Goal: Download file/media

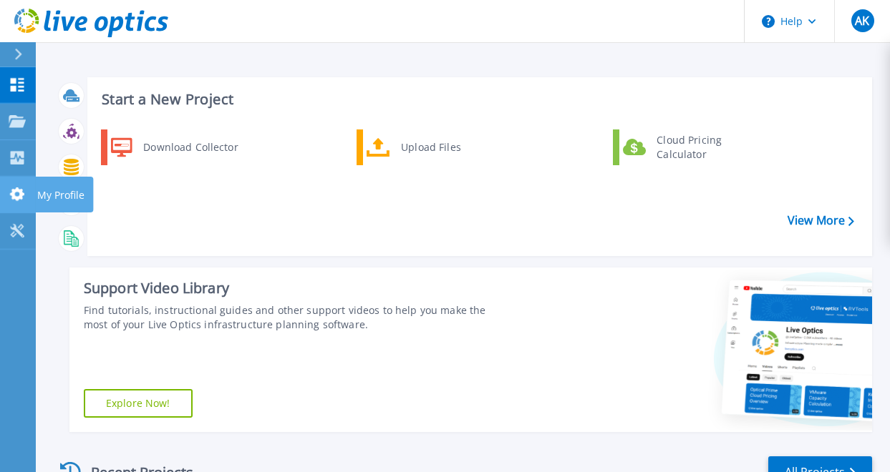
click at [19, 192] on icon at bounding box center [17, 195] width 14 height 14
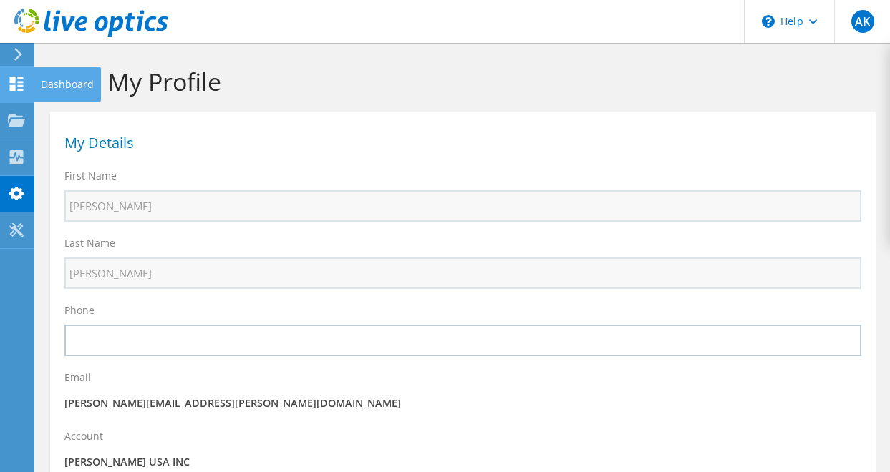
click at [16, 82] on icon at bounding box center [16, 84] width 17 height 14
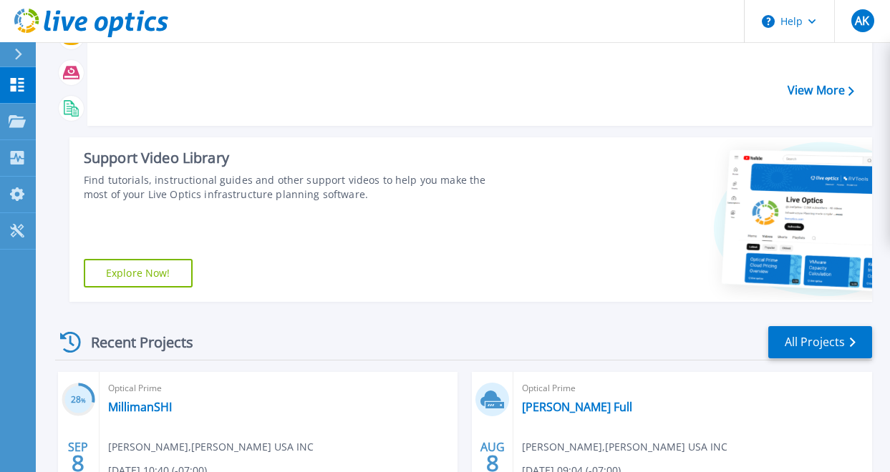
scroll to position [179, 0]
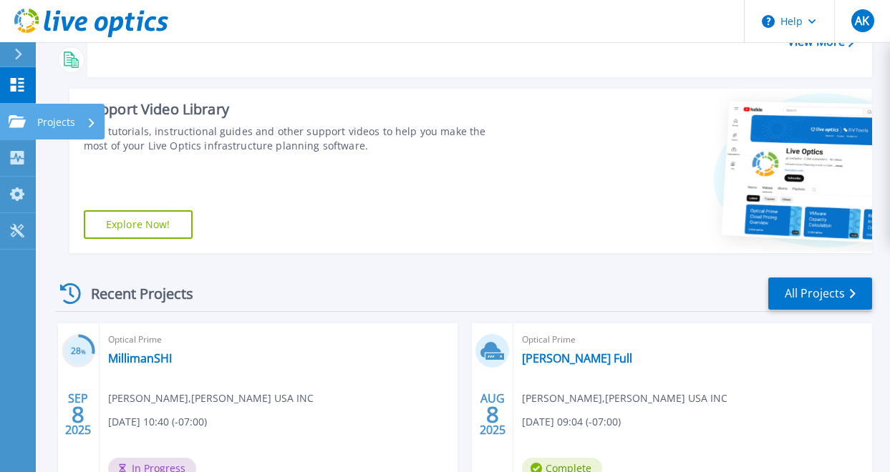
click at [18, 121] on icon at bounding box center [17, 121] width 17 height 12
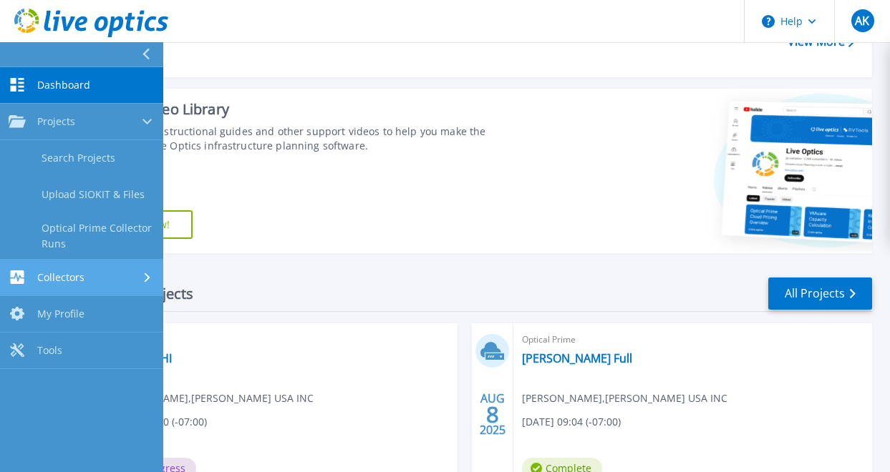
click at [108, 268] on link "Collectors Collectors" at bounding box center [81, 278] width 163 height 37
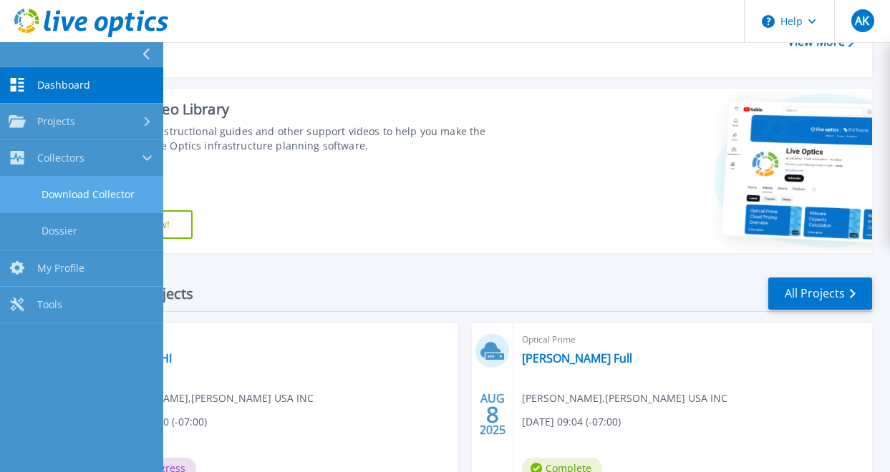
click at [98, 195] on link "Download Collector" at bounding box center [81, 195] width 163 height 37
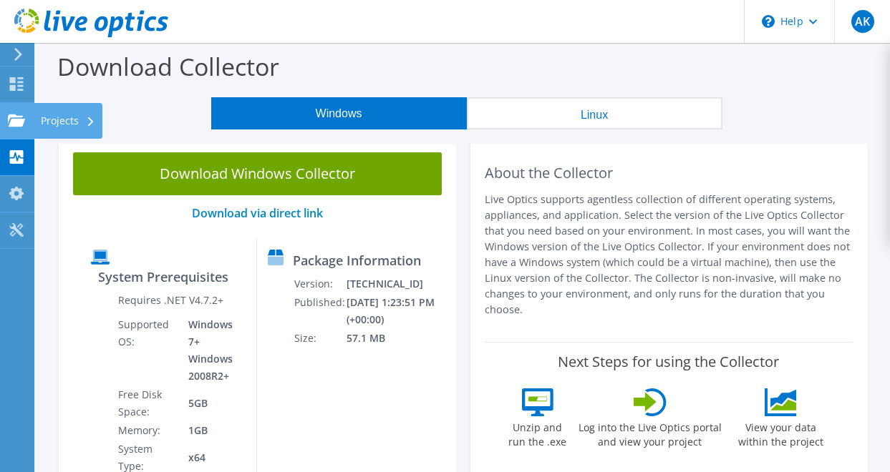
click at [10, 122] on use at bounding box center [16, 120] width 17 height 12
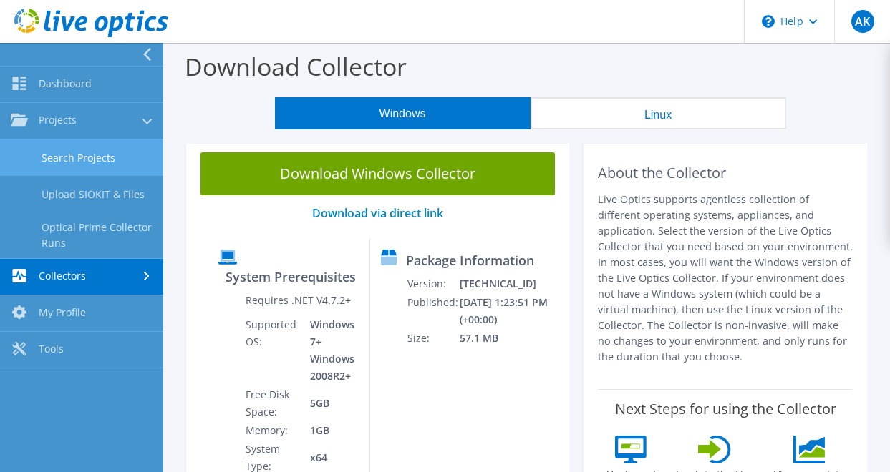
click at [86, 149] on link "Search Projects" at bounding box center [81, 158] width 163 height 37
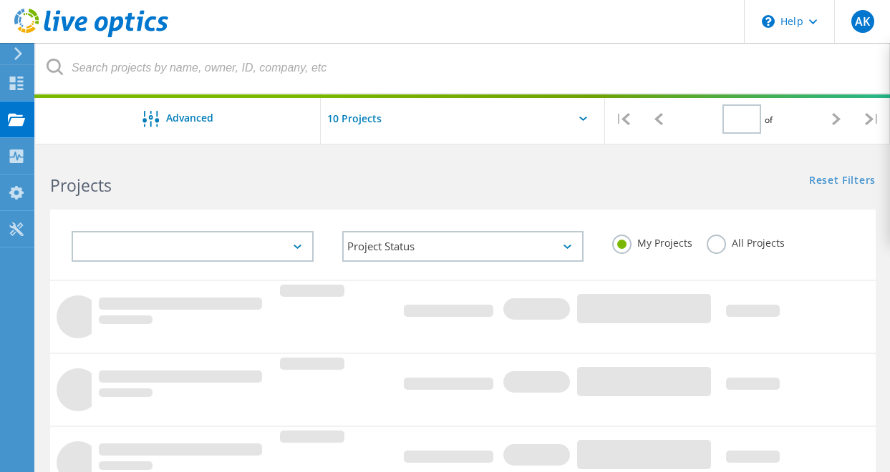
type input "1"
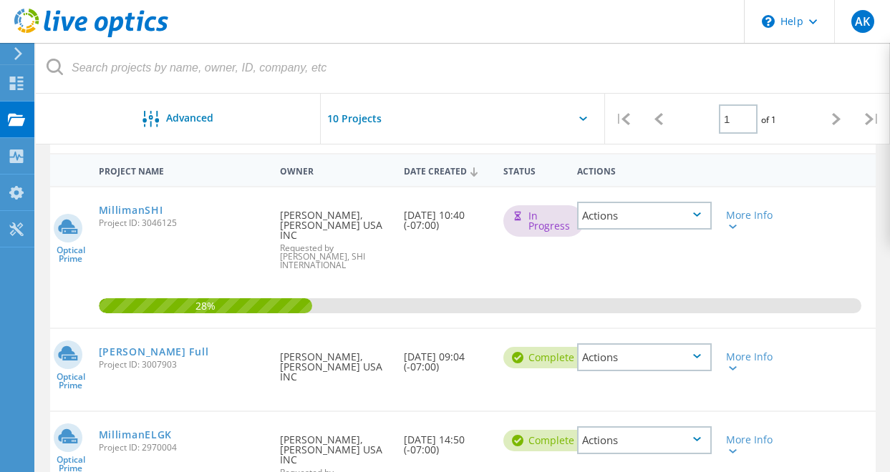
scroll to position [125, 0]
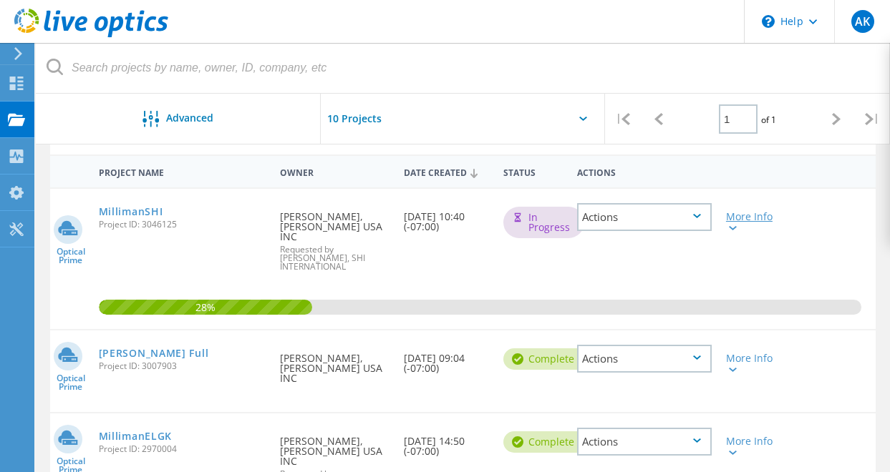
click at [736, 215] on div "More Info" at bounding box center [752, 222] width 52 height 20
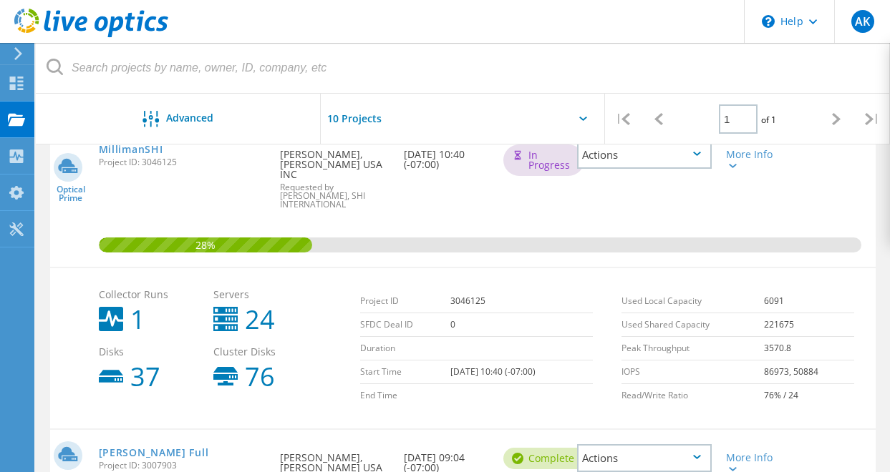
scroll to position [126, 0]
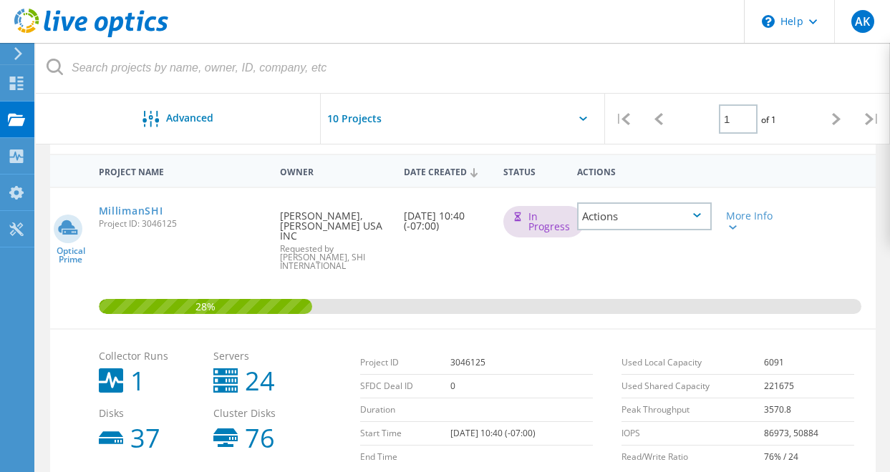
click at [670, 223] on div "Actions" at bounding box center [644, 217] width 135 height 28
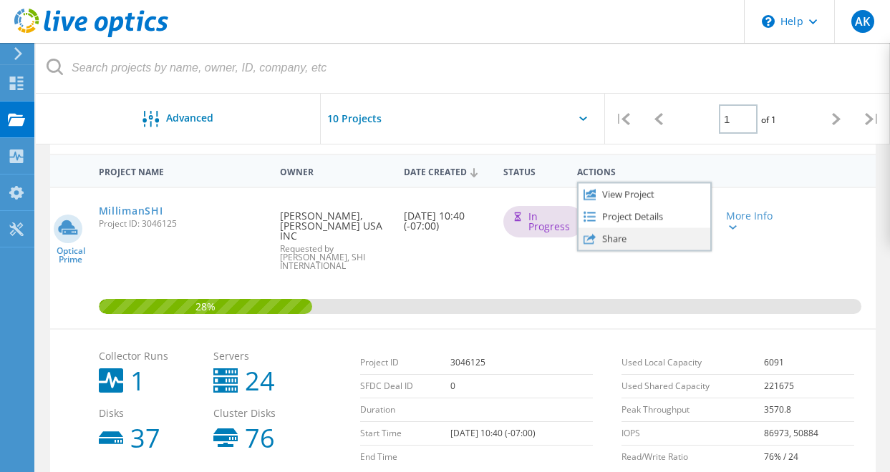
click at [624, 236] on div "Share" at bounding box center [644, 239] width 132 height 22
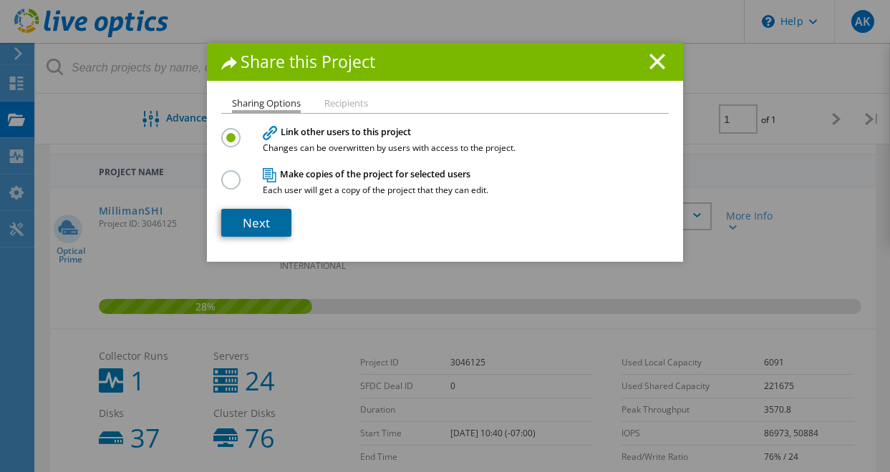
click at [266, 222] on link "Next" at bounding box center [256, 223] width 70 height 28
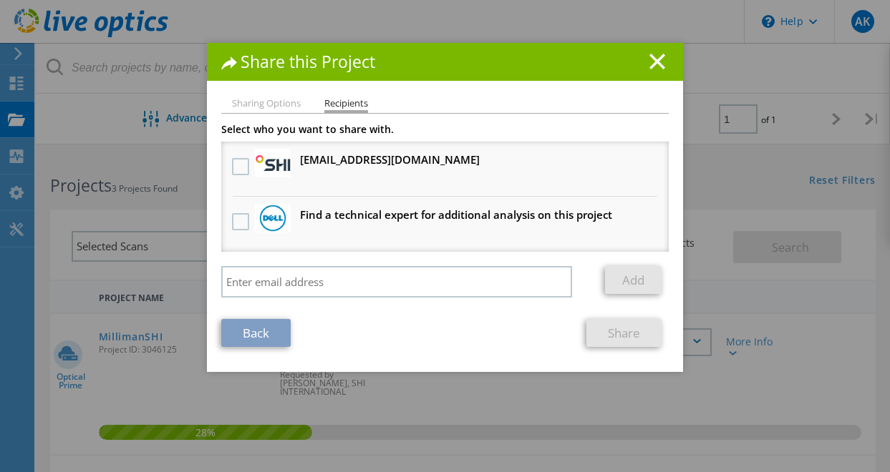
scroll to position [0, 0]
click at [649, 59] on icon at bounding box center [657, 62] width 16 height 16
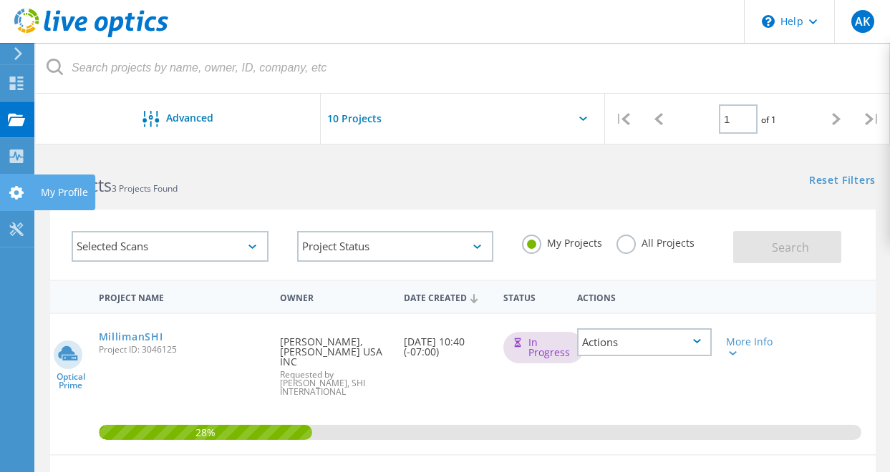
click at [16, 191] on icon at bounding box center [16, 193] width 17 height 14
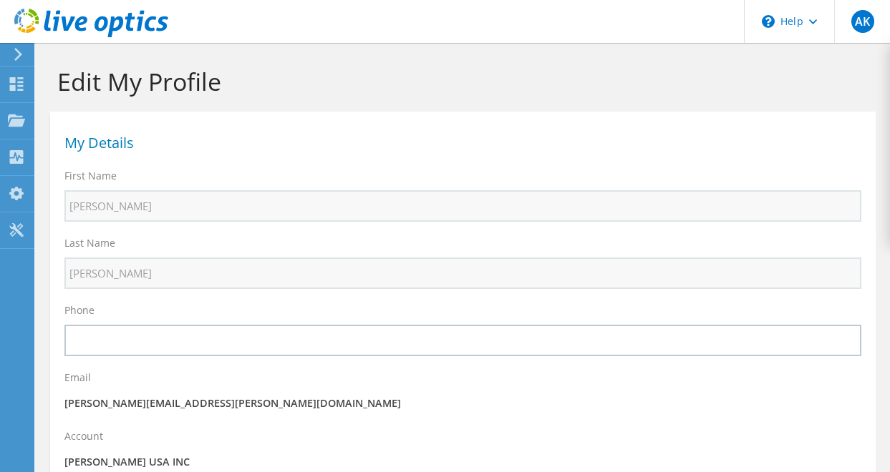
select select "224"
click at [14, 55] on icon at bounding box center [18, 54] width 11 height 13
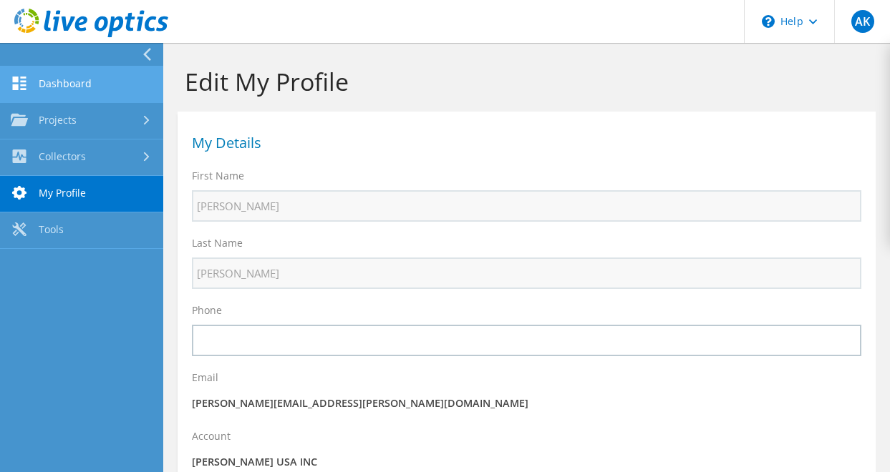
click at [78, 92] on link "Dashboard" at bounding box center [81, 85] width 163 height 37
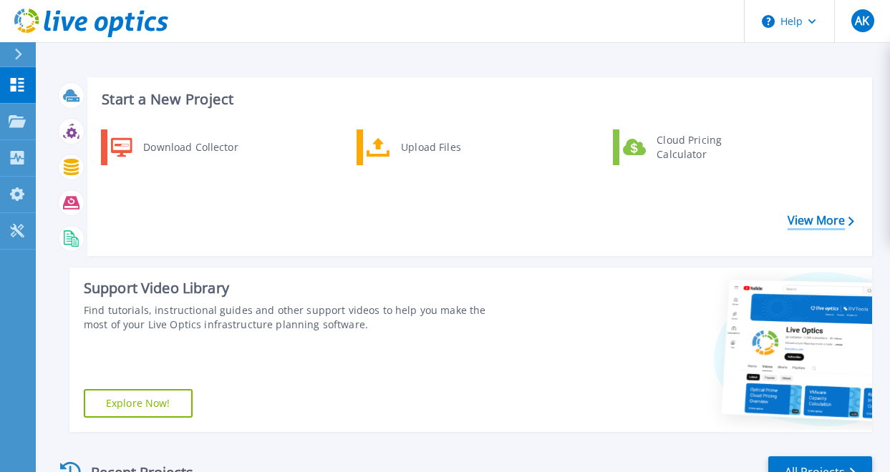
click at [844, 221] on link "View More" at bounding box center [820, 221] width 67 height 14
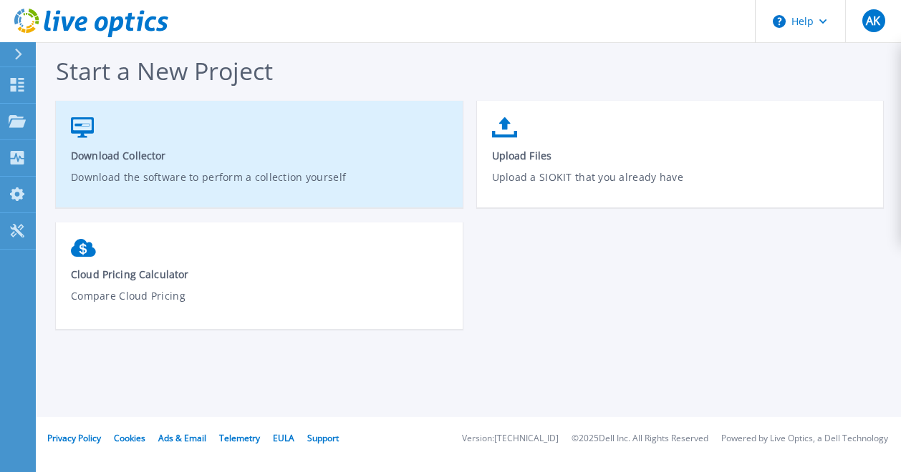
click at [102, 152] on span "Download Collector" at bounding box center [259, 156] width 377 height 14
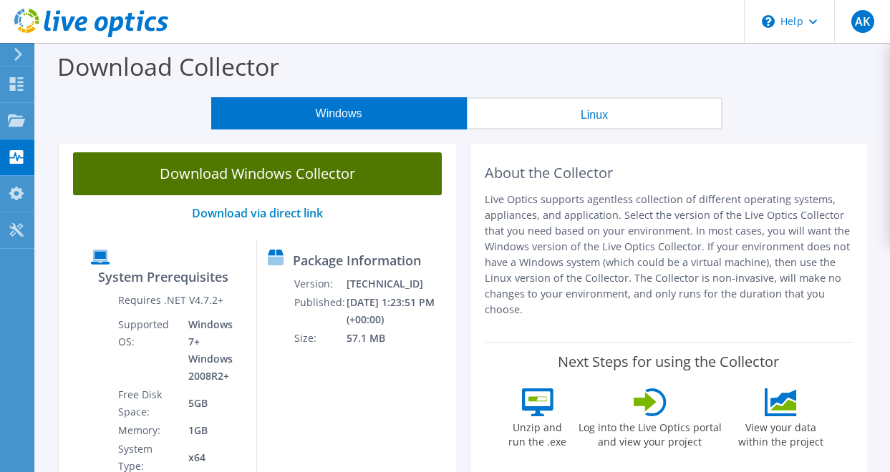
click at [305, 162] on link "Download Windows Collector" at bounding box center [257, 173] width 369 height 43
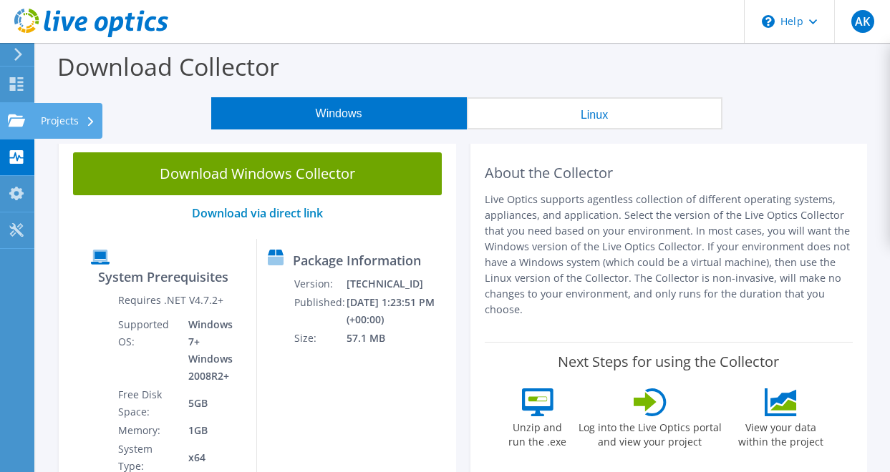
click at [10, 117] on use at bounding box center [16, 120] width 17 height 12
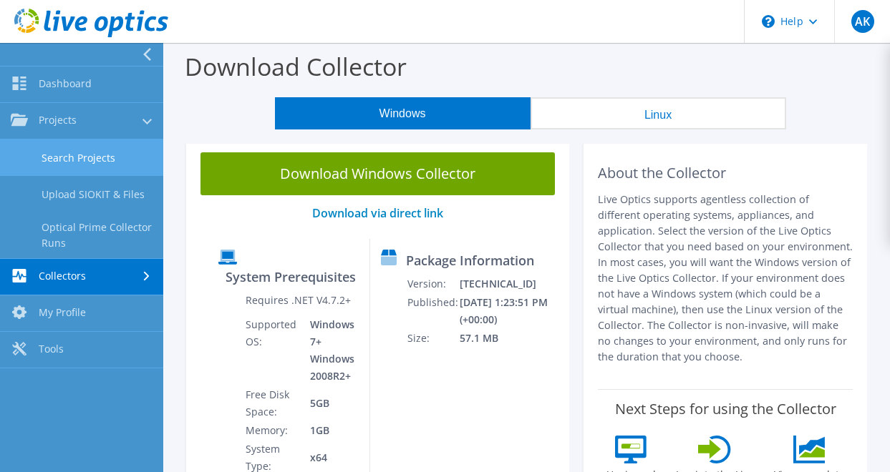
click at [74, 150] on link "Search Projects" at bounding box center [81, 158] width 163 height 37
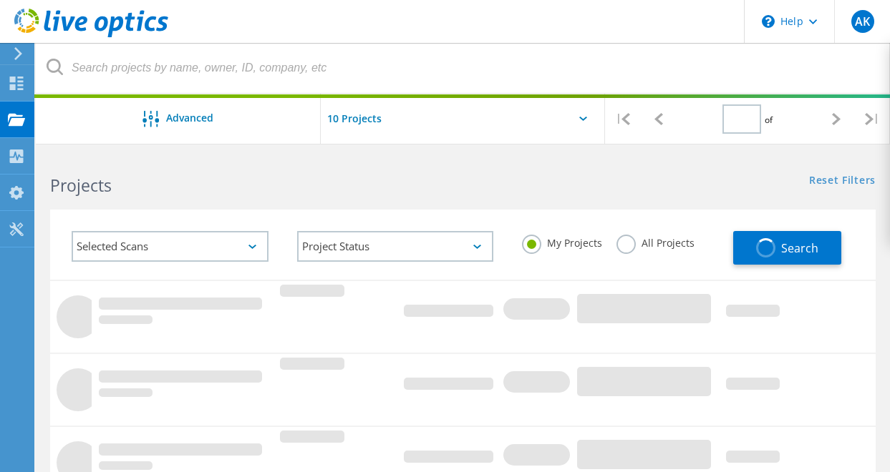
type input "1"
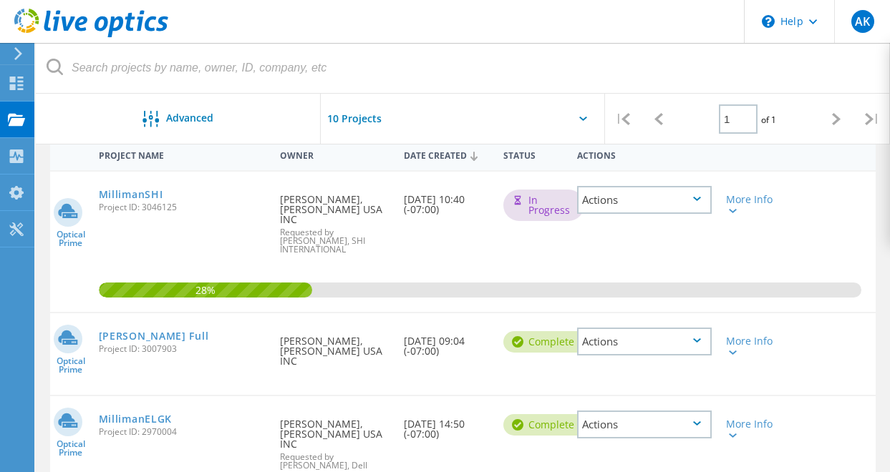
scroll to position [237, 0]
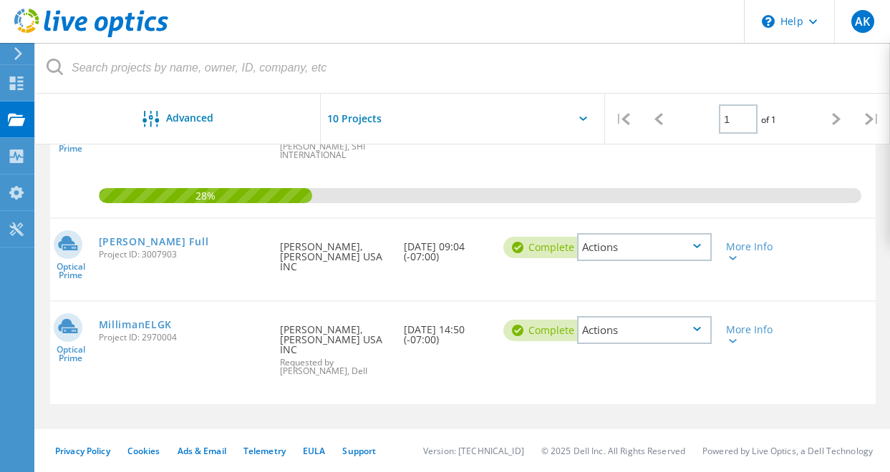
click at [678, 316] on div "Actions" at bounding box center [644, 330] width 135 height 28
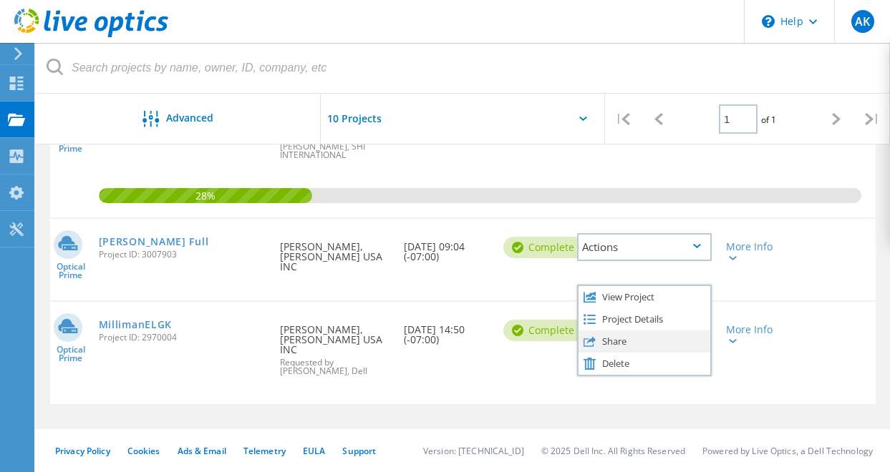
click at [657, 331] on div "Share" at bounding box center [644, 342] width 132 height 22
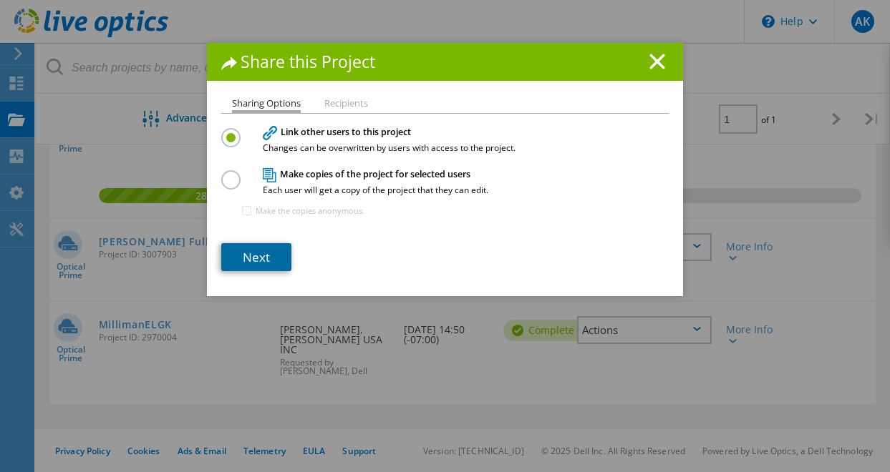
click at [258, 252] on link "Next" at bounding box center [256, 257] width 70 height 28
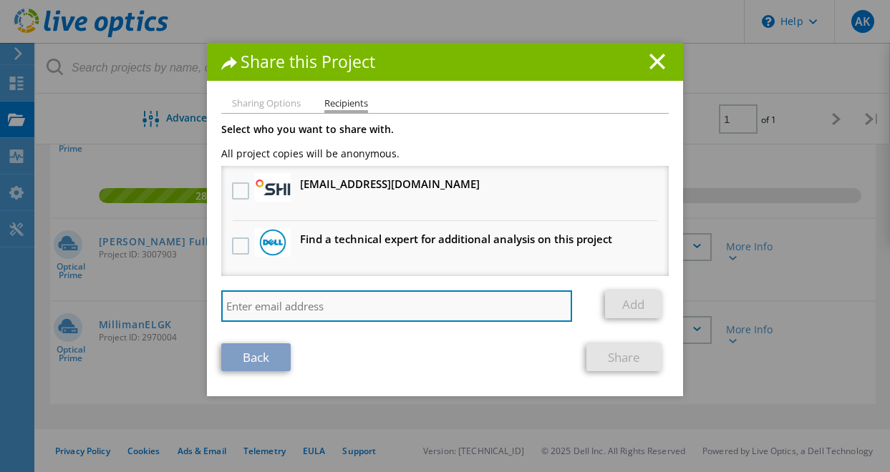
click at [325, 306] on input "search" at bounding box center [396, 306] width 351 height 31
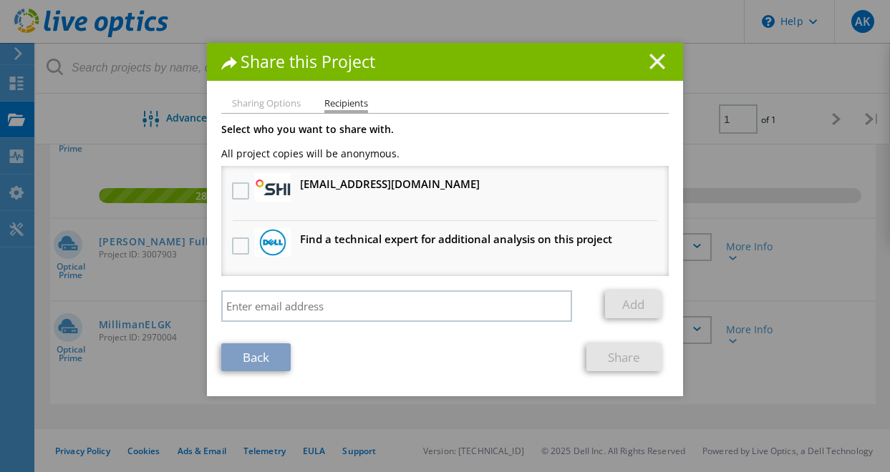
click at [659, 63] on icon at bounding box center [657, 62] width 16 height 16
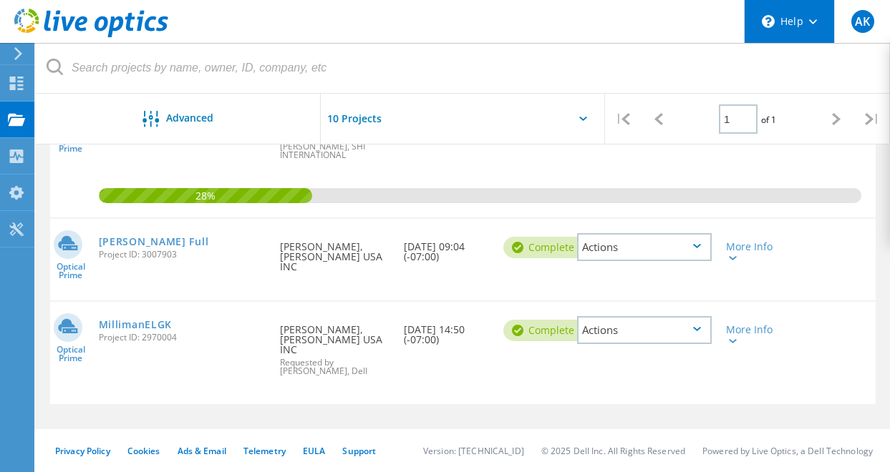
click at [791, 26] on div "\n Help" at bounding box center [789, 21] width 90 height 43
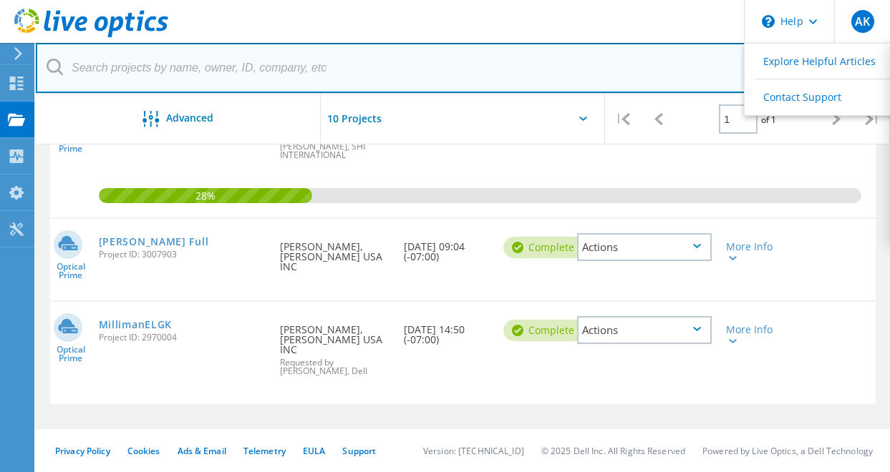
click at [581, 75] on input "text" at bounding box center [463, 68] width 855 height 50
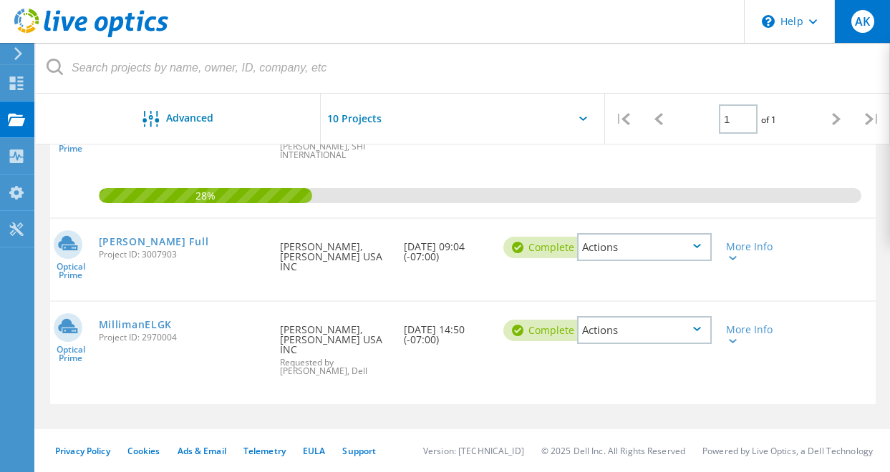
click at [862, 21] on span "AK" at bounding box center [862, 21] width 15 height 11
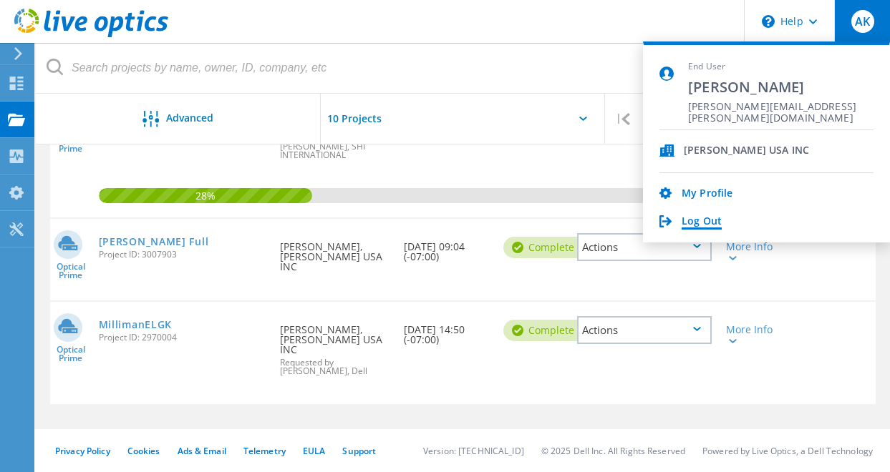
click at [705, 217] on link "Log Out" at bounding box center [701, 222] width 40 height 14
